Goal: Transaction & Acquisition: Purchase product/service

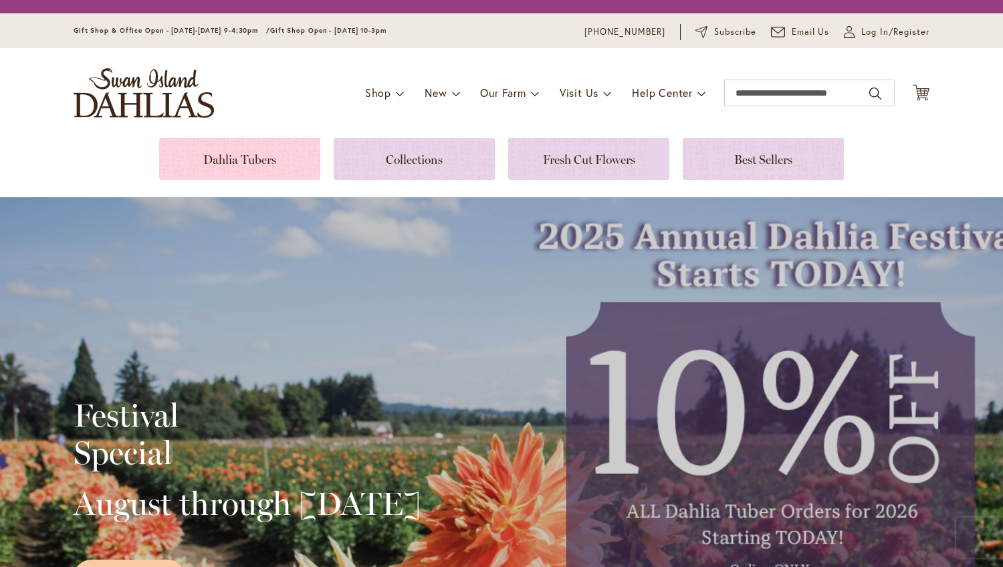
click at [243, 161] on link at bounding box center [239, 159] width 161 height 42
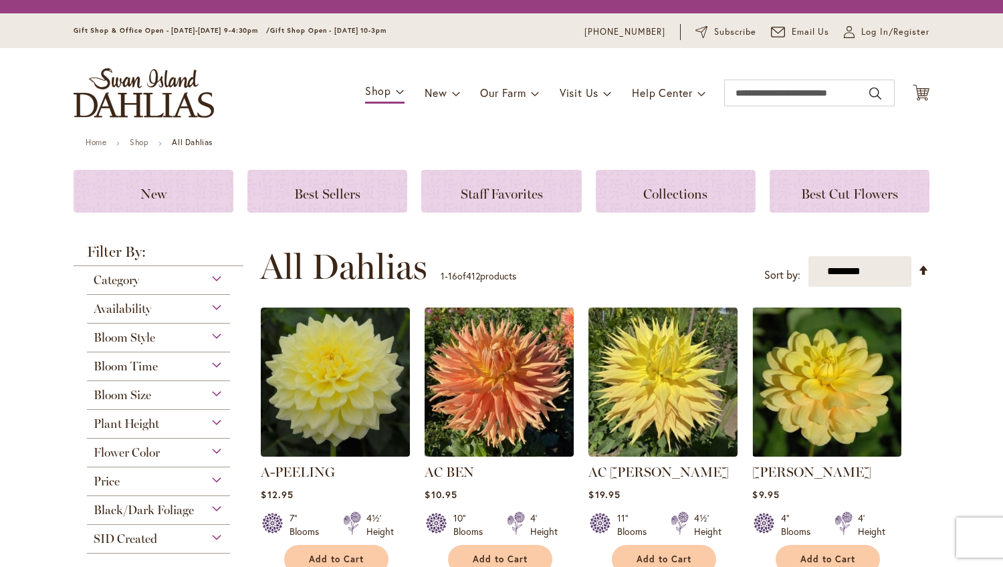
scroll to position [129, 0]
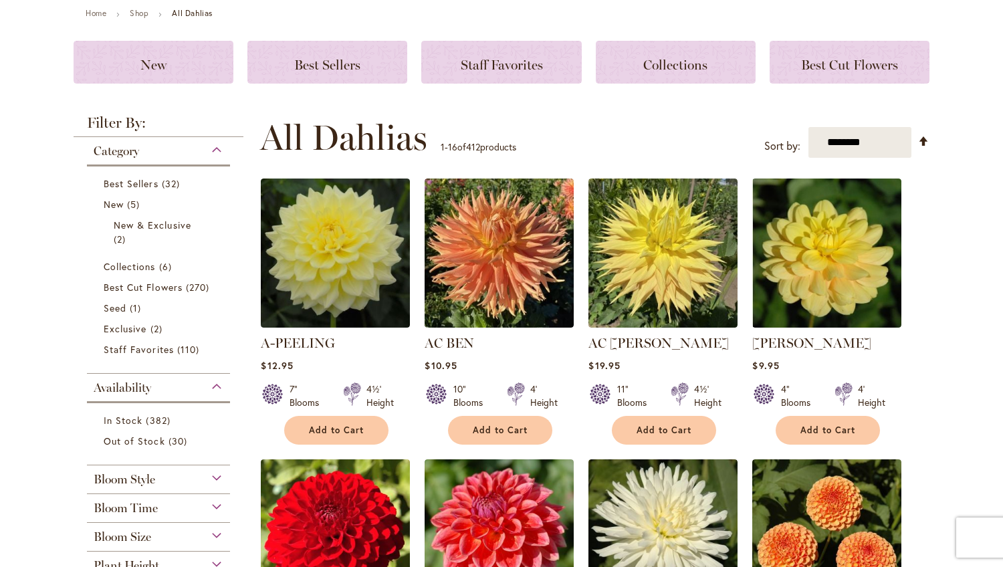
click at [212, 209] on li "New 5 items New & Exclusive 2 items" at bounding box center [159, 225] width 130 height 62
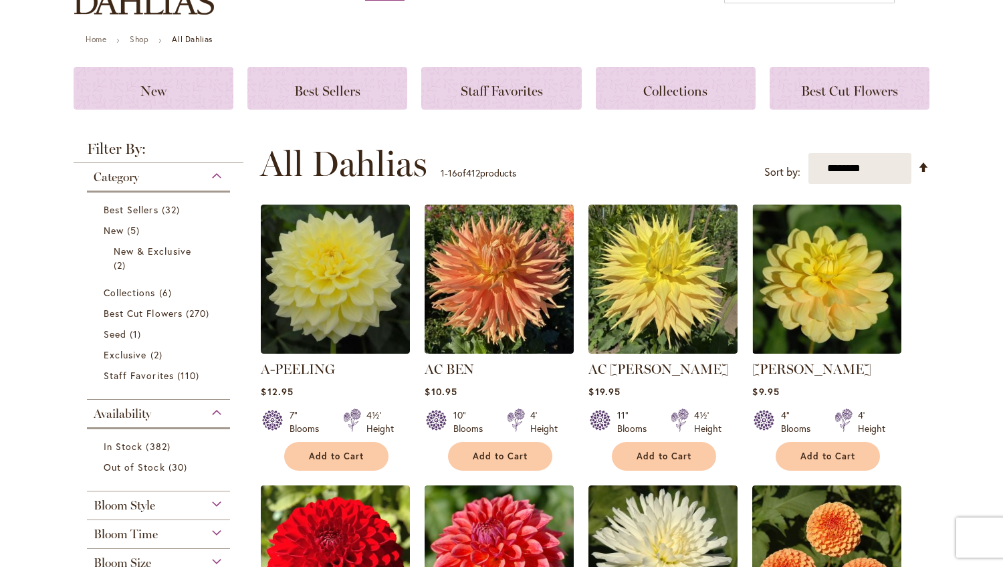
scroll to position [155, 0]
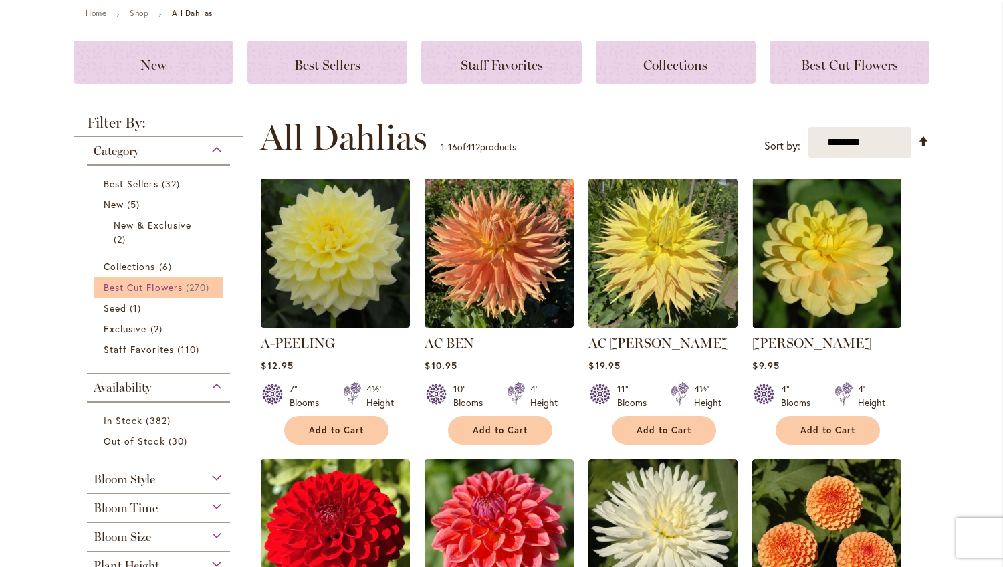
click at [181, 285] on link "Best Cut Flowers 270 items" at bounding box center [160, 287] width 113 height 14
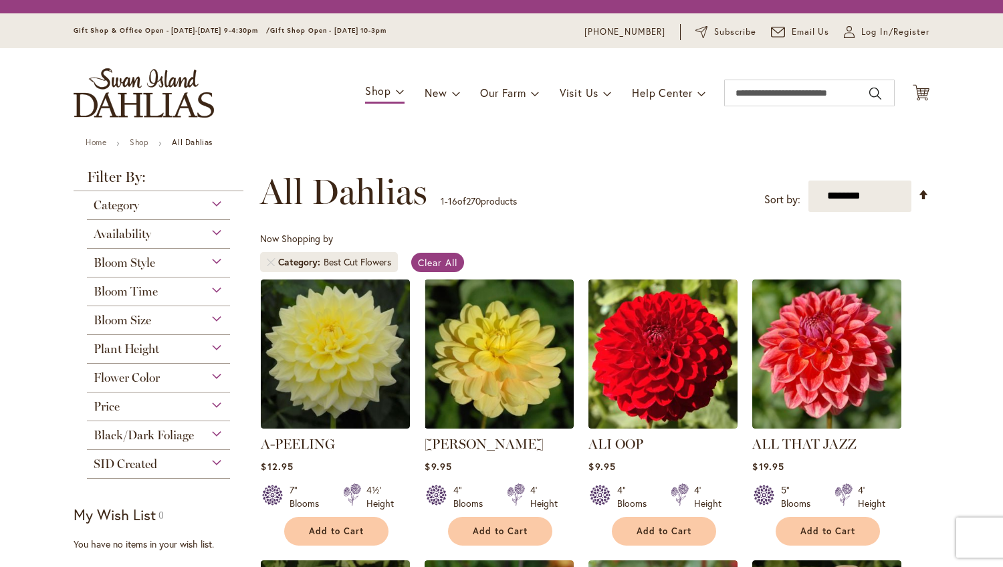
scroll to position [64, 0]
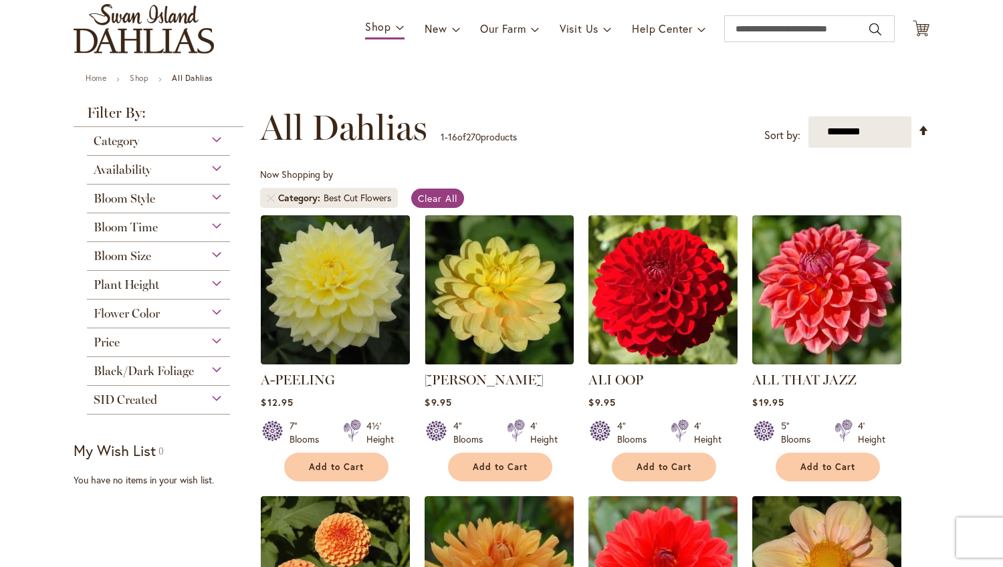
click at [215, 251] on div "Bloom Size" at bounding box center [158, 252] width 143 height 21
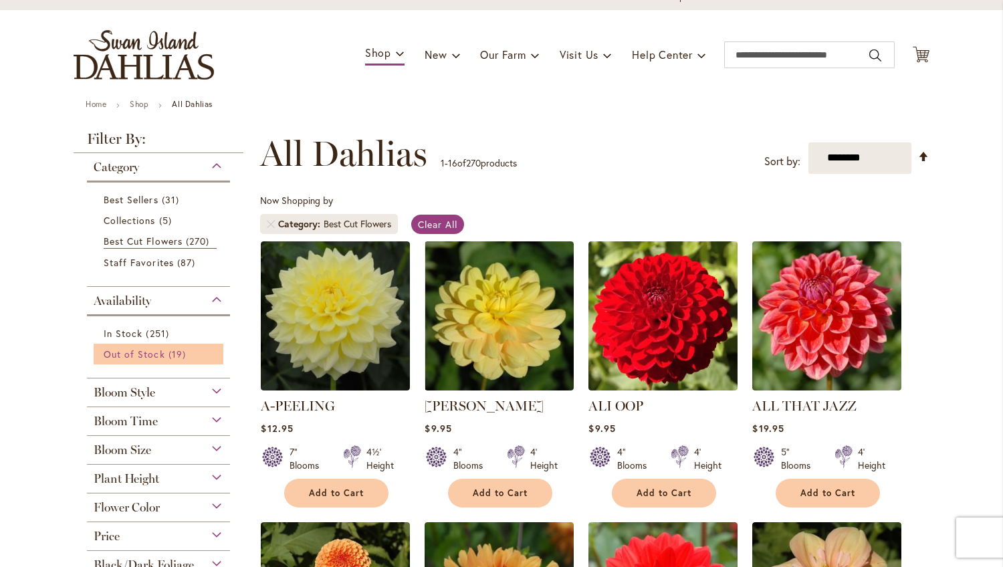
scroll to position [90, 0]
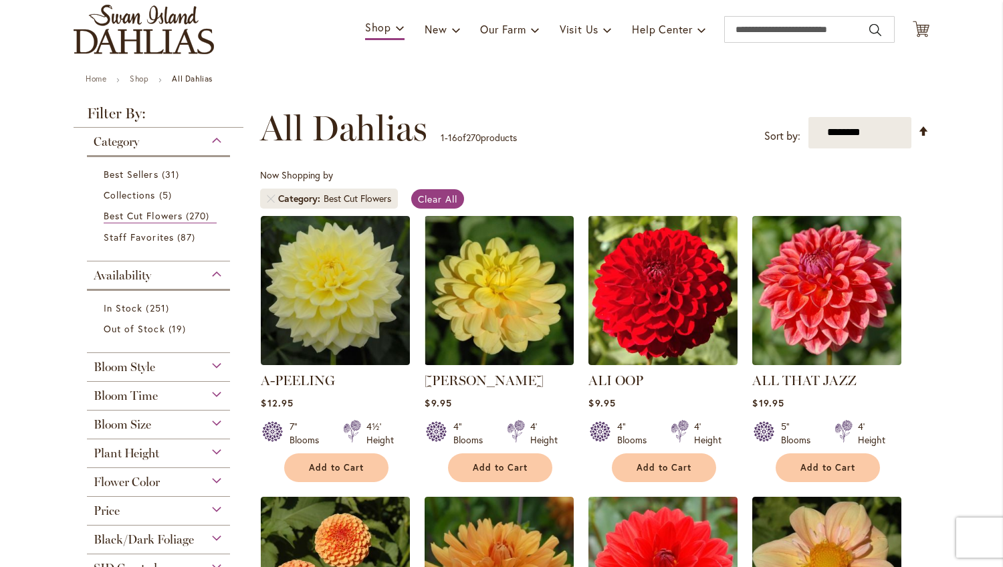
click at [212, 368] on div "Bloom Style" at bounding box center [158, 363] width 143 height 21
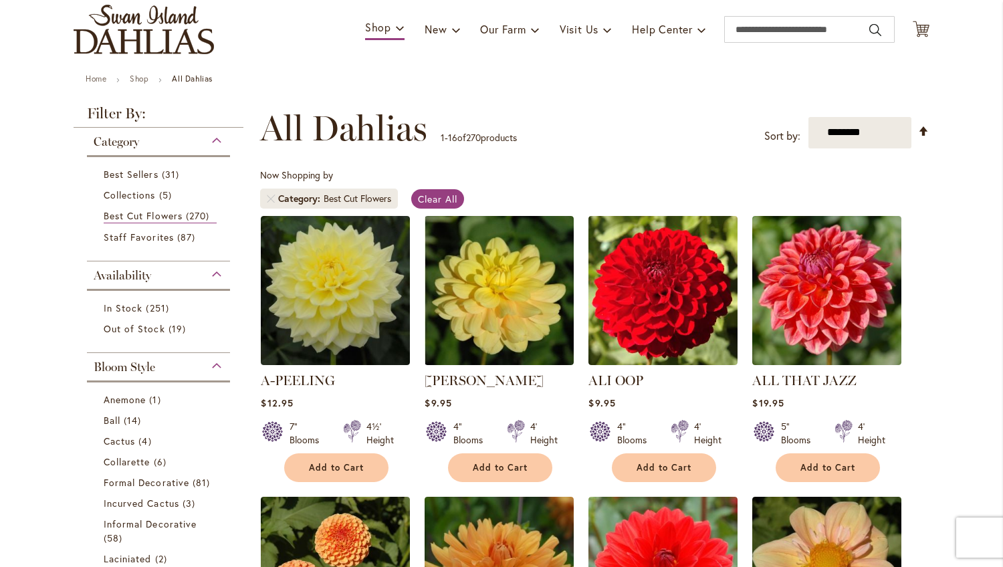
scroll to position [441, 0]
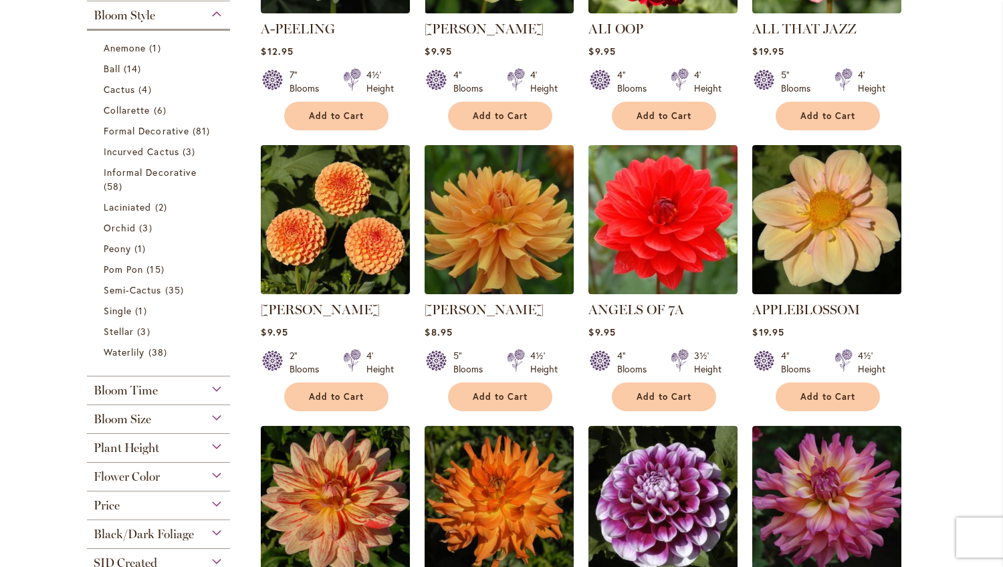
click at [216, 414] on div "Bloom Size" at bounding box center [158, 415] width 143 height 21
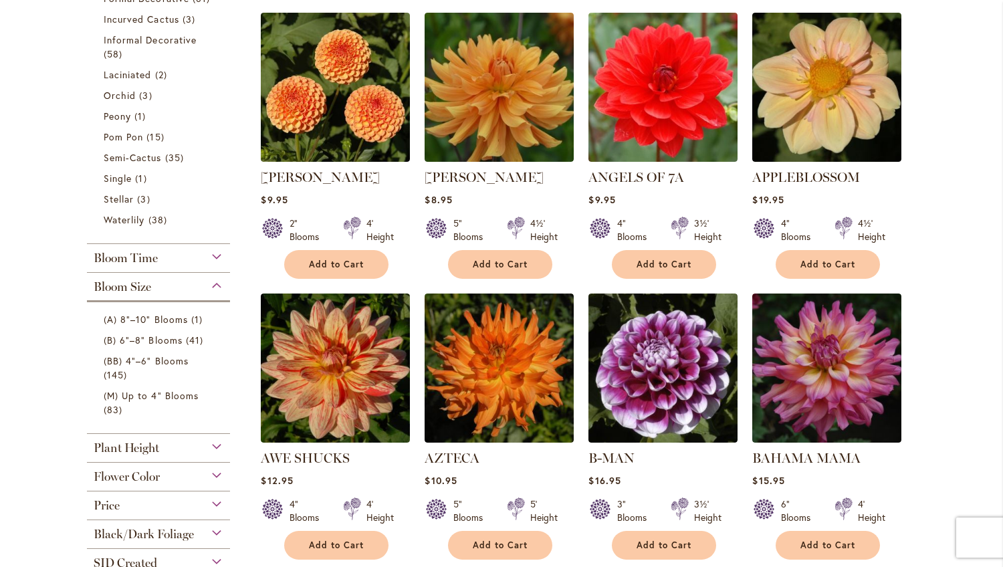
scroll to position [576, 0]
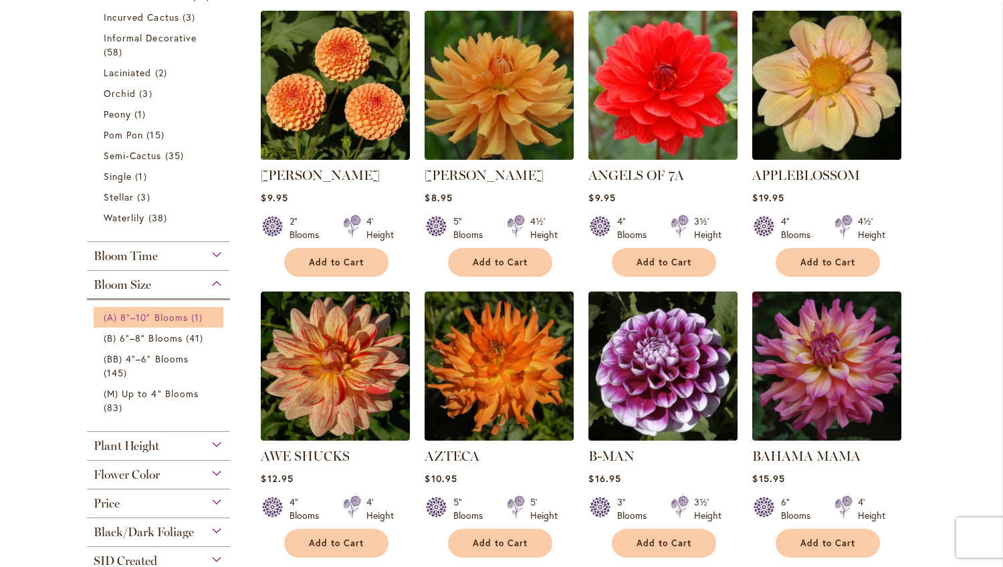
click at [170, 314] on span "(A) 8"–10" Blooms" at bounding box center [146, 317] width 84 height 13
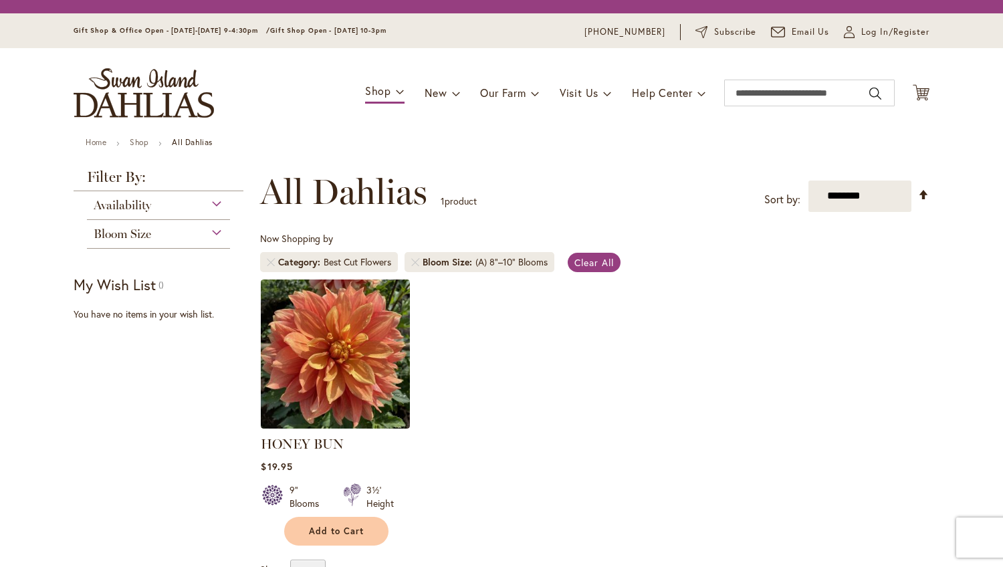
scroll to position [89, 0]
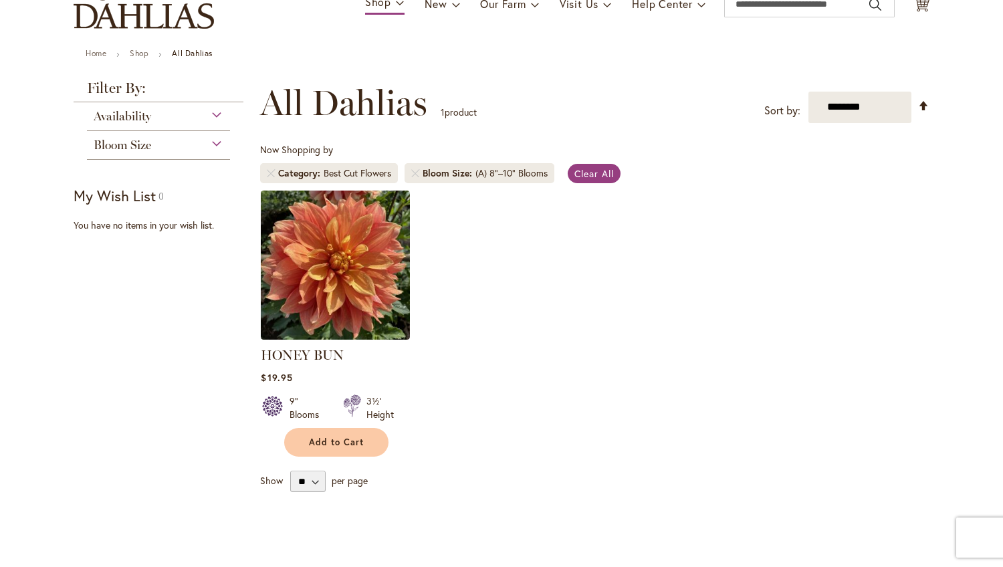
click at [211, 146] on div "Bloom Size" at bounding box center [158, 141] width 143 height 21
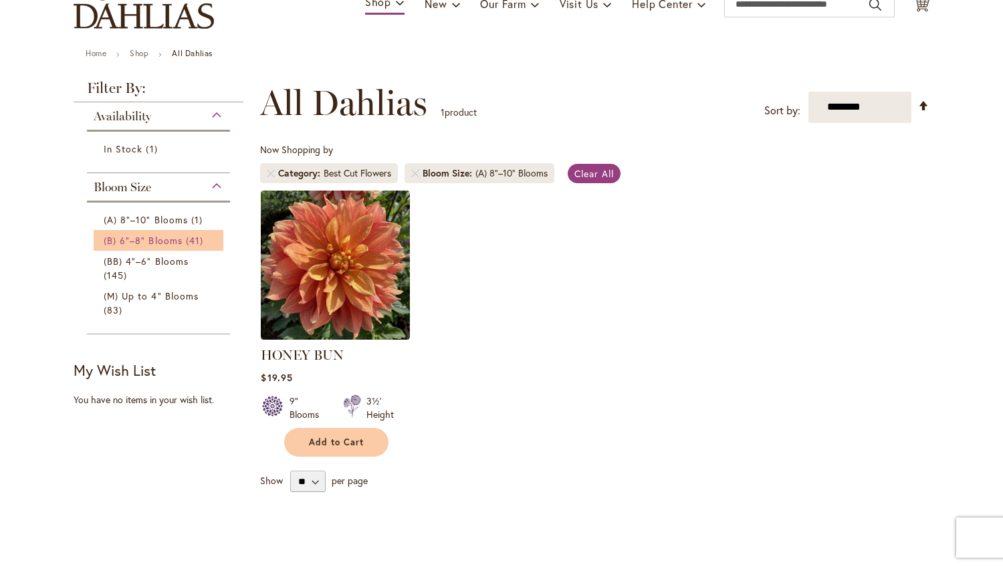
scroll to position [115, 0]
click at [186, 236] on span "41 items" at bounding box center [196, 241] width 21 height 14
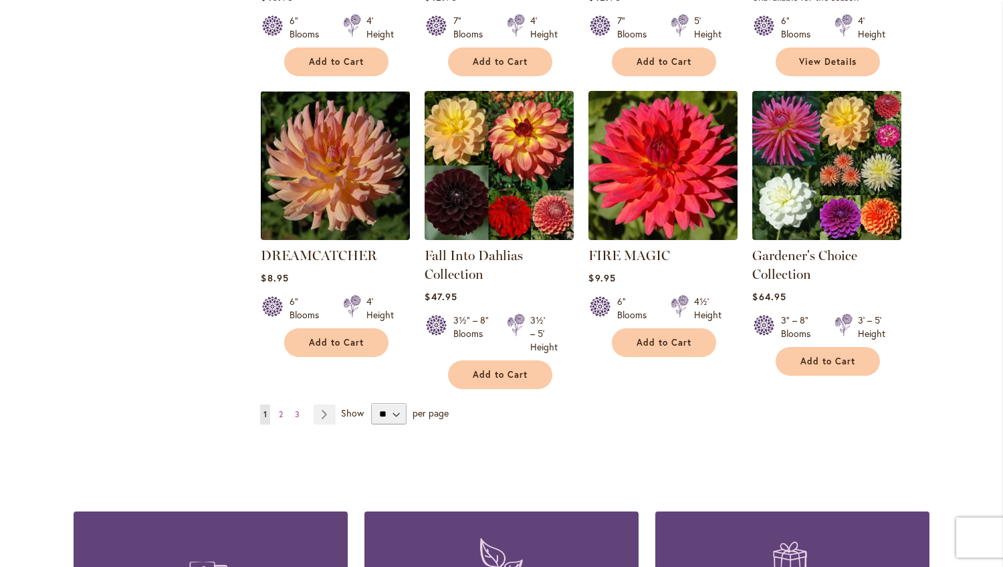
scroll to position [1058, 0]
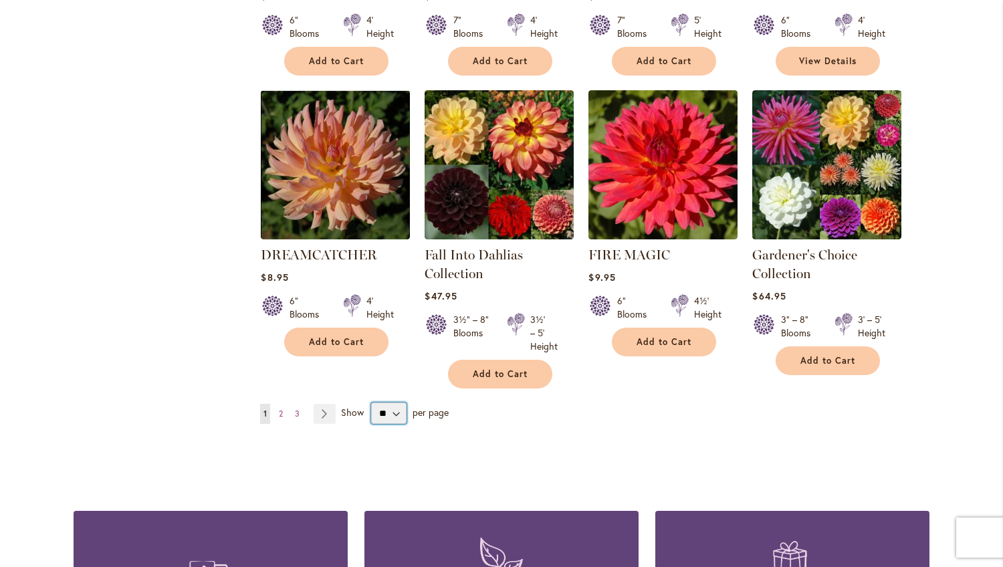
click at [371, 402] on select "** ** ** **" at bounding box center [388, 412] width 35 height 21
select select "**"
click option "**" at bounding box center [0, 0] width 0 height 0
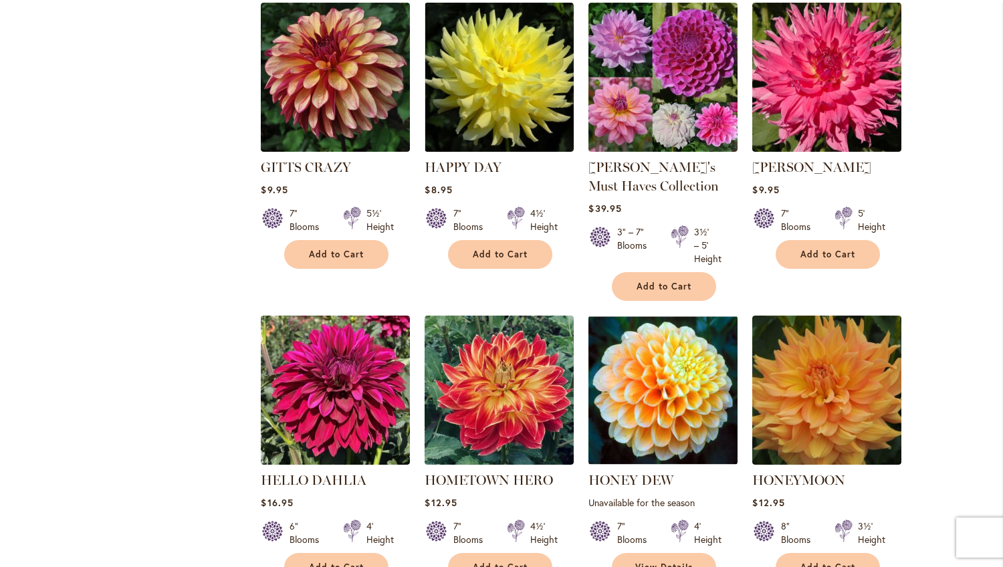
scroll to position [1548, 0]
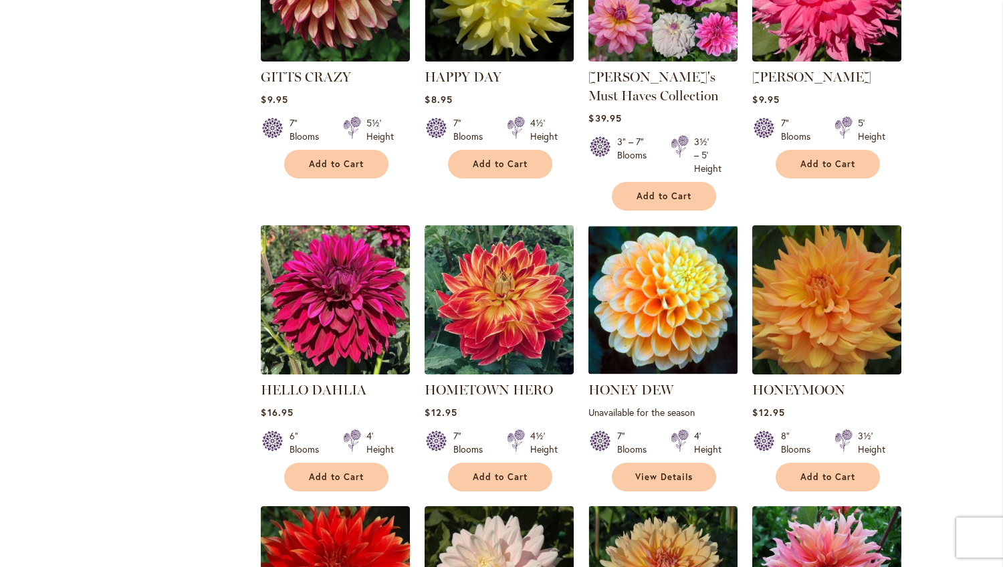
click at [947, 493] on div "Skip to Content Gift Shop & Office Open - [DATE]-[DATE] 9-4:30pm / Gift Shop Op…" at bounding box center [501, 578] width 1003 height 4174
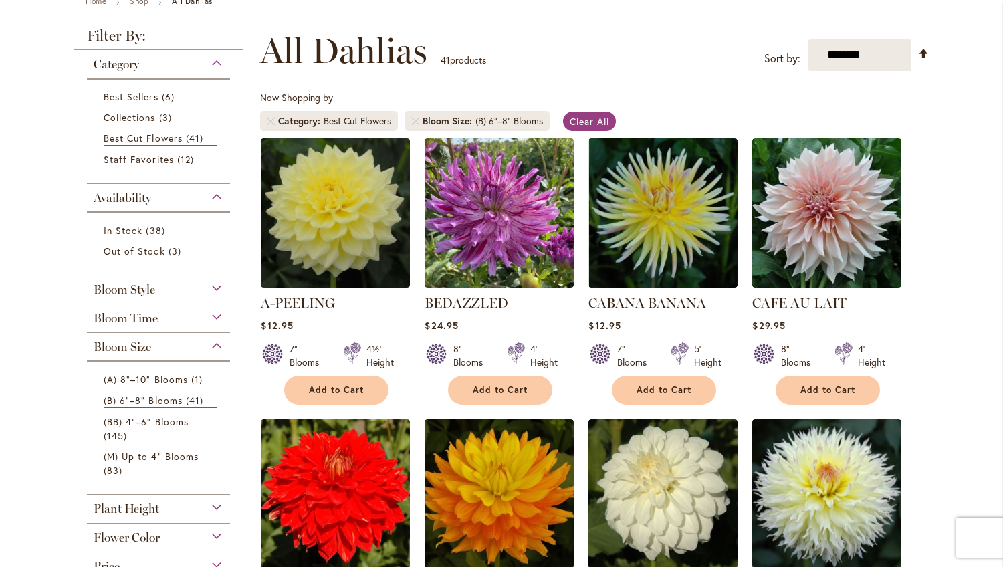
scroll to position [167, 0]
click at [165, 424] on span "(BB) 4"–6" Blooms" at bounding box center [146, 421] width 85 height 13
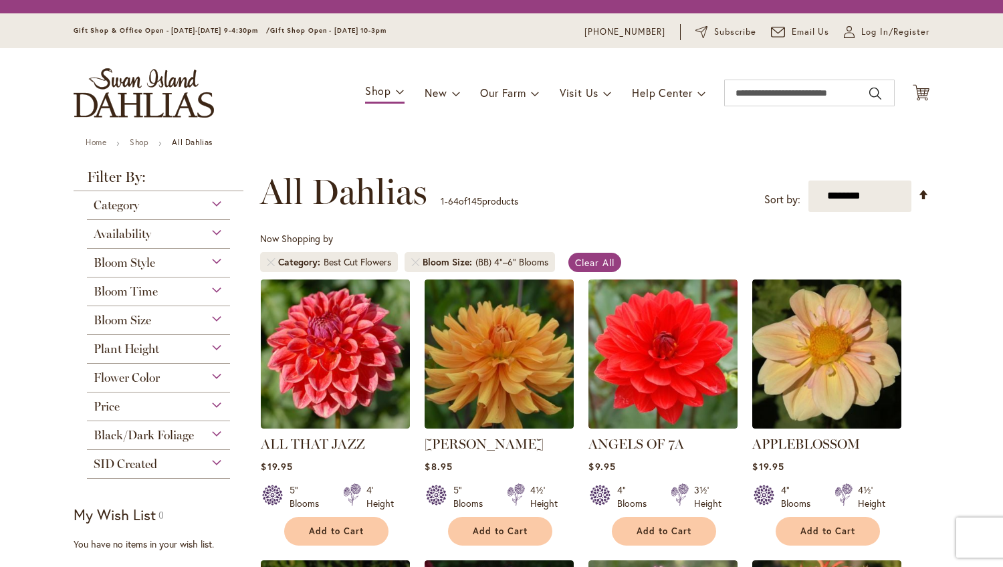
scroll to position [108, 0]
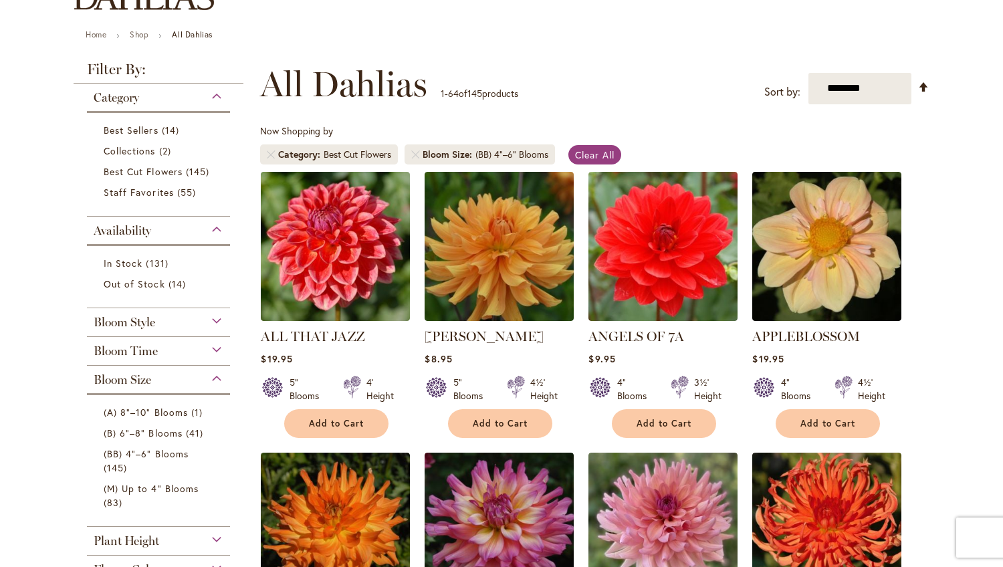
click at [214, 97] on div "Category" at bounding box center [158, 94] width 143 height 21
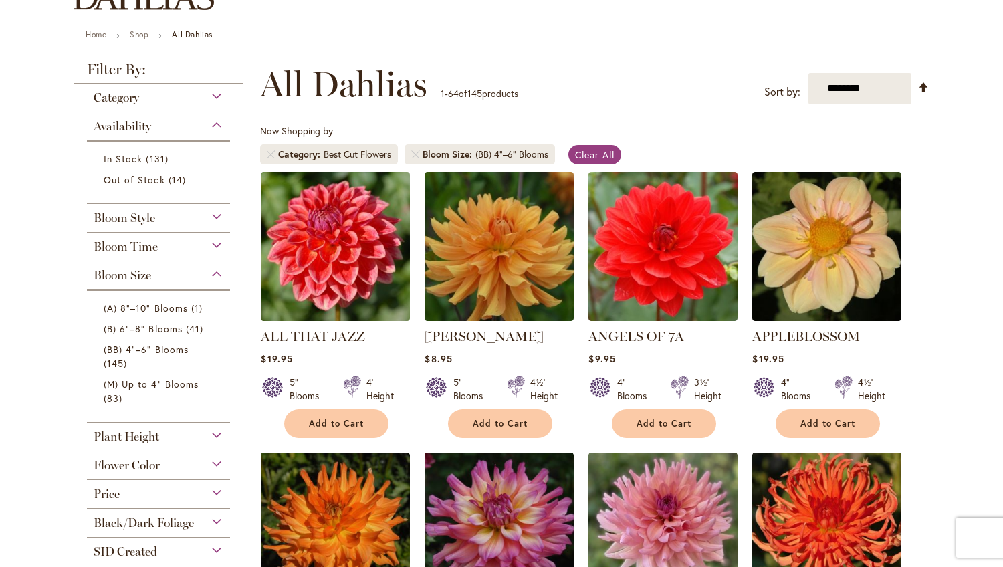
scroll to position [133, 0]
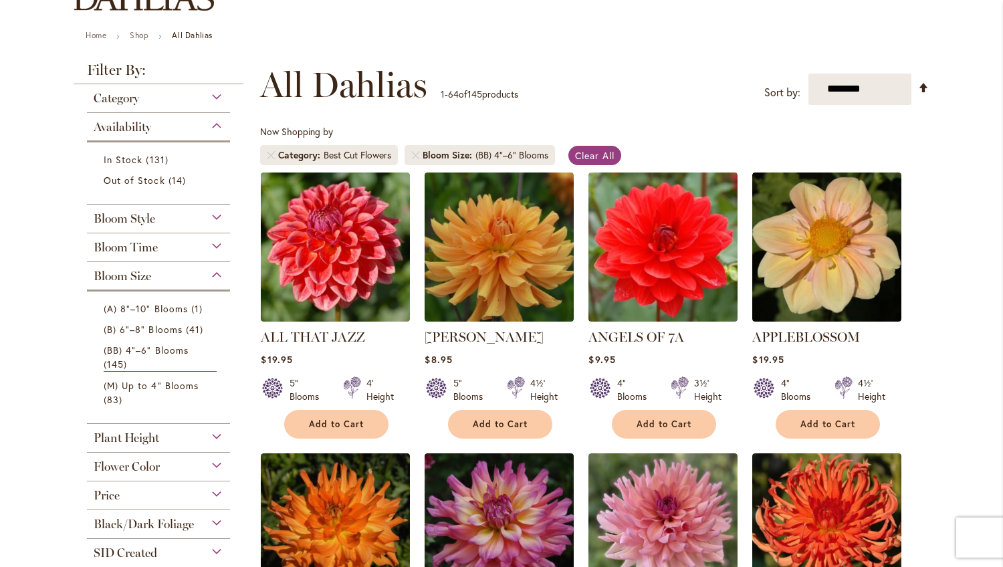
click at [214, 97] on div "Category" at bounding box center [158, 94] width 143 height 21
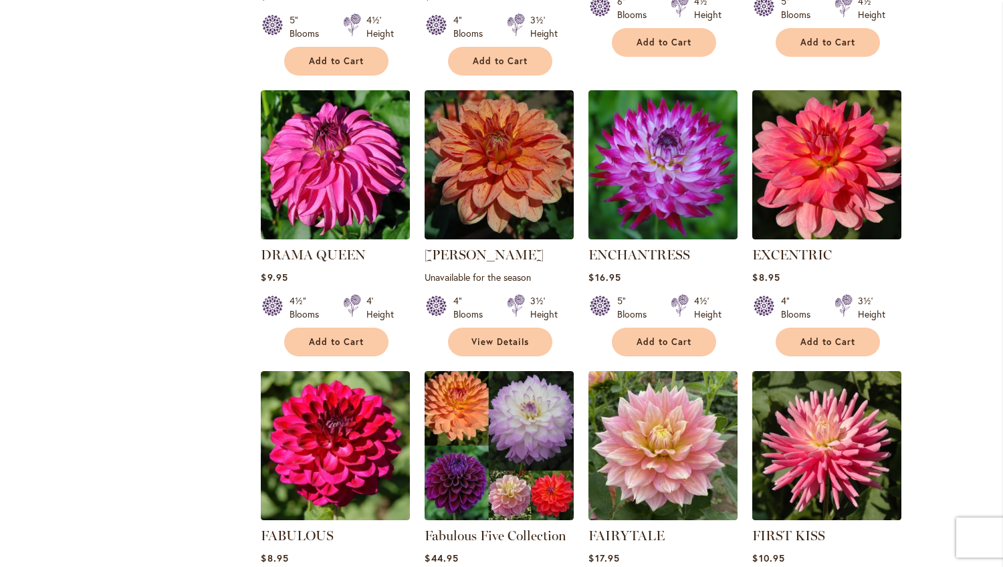
scroll to position [3094, 0]
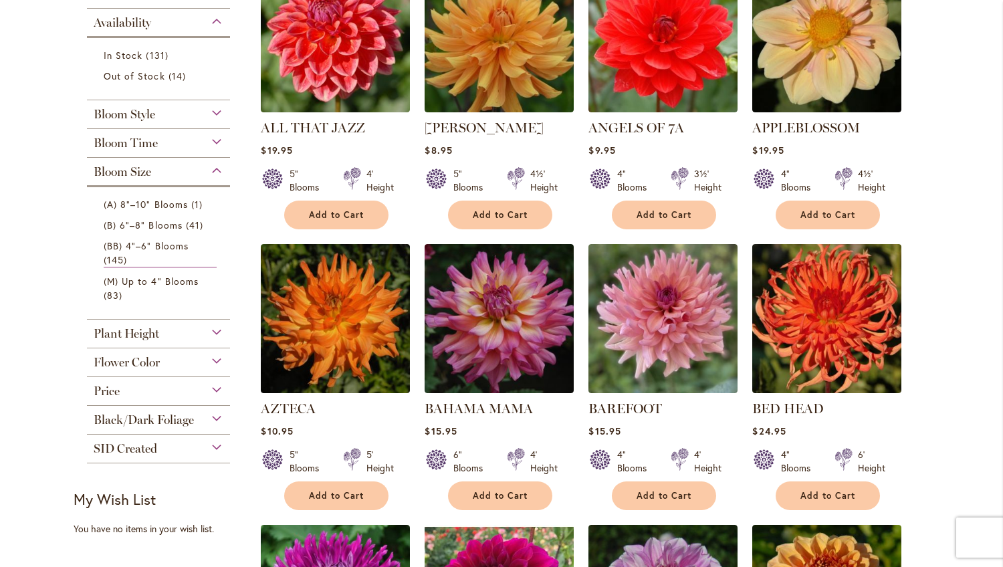
scroll to position [0, 0]
